Goal: Transaction & Acquisition: Book appointment/travel/reservation

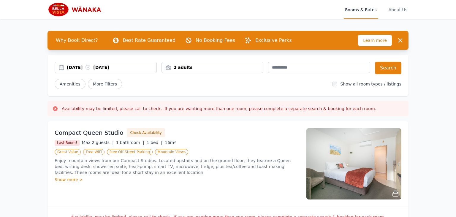
click at [100, 68] on div "[DATE] [DATE]" at bounding box center [112, 67] width 90 height 6
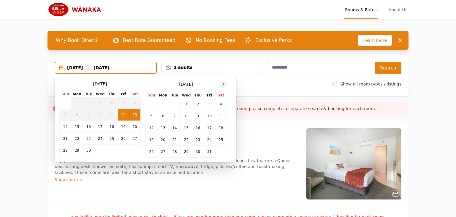
click at [222, 85] on icon at bounding box center [223, 84] width 5 height 5
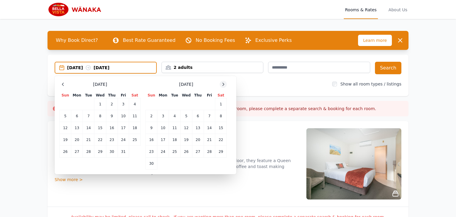
click at [222, 85] on icon at bounding box center [223, 84] width 5 height 5
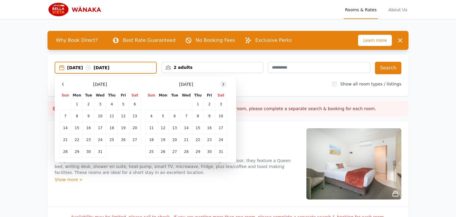
click at [222, 85] on icon at bounding box center [223, 84] width 5 height 5
click at [187, 128] on td "18" at bounding box center [187, 128] width 12 height 12
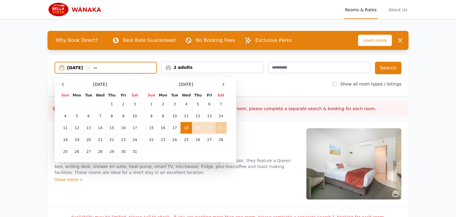
click at [217, 127] on td "21" at bounding box center [221, 128] width 12 height 12
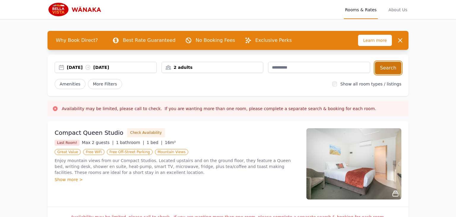
click at [398, 70] on button "Search" at bounding box center [388, 68] width 26 height 12
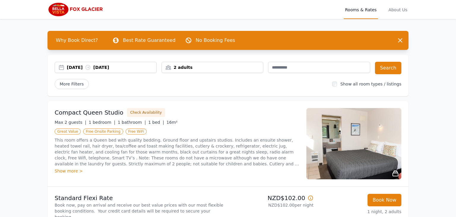
click at [112, 69] on div "[DATE] [DATE]" at bounding box center [112, 67] width 90 height 6
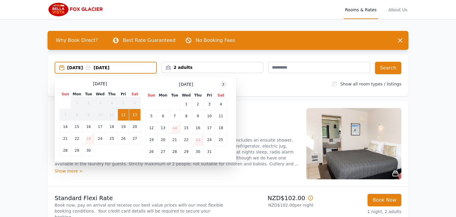
click at [224, 86] on div at bounding box center [223, 84] width 7 height 7
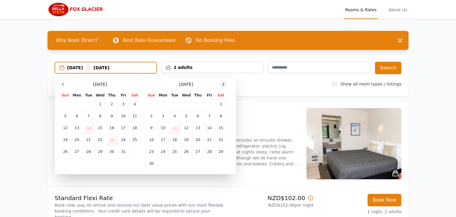
click at [224, 86] on div at bounding box center [223, 84] width 7 height 7
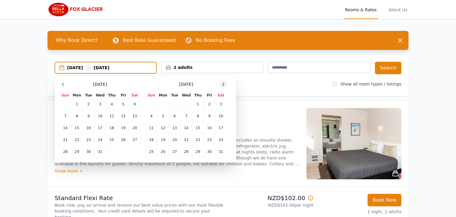
click at [224, 86] on div at bounding box center [223, 84] width 7 height 7
click at [135, 127] on td "21" at bounding box center [135, 128] width 12 height 12
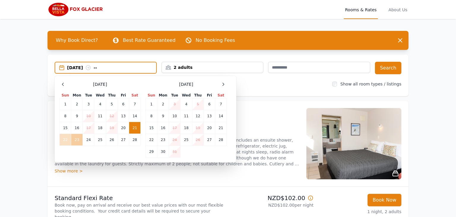
click at [76, 139] on td "23" at bounding box center [77, 140] width 12 height 12
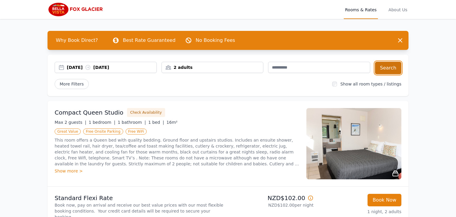
click at [400, 63] on button "Search" at bounding box center [388, 68] width 26 height 12
